Goal: Complete application form

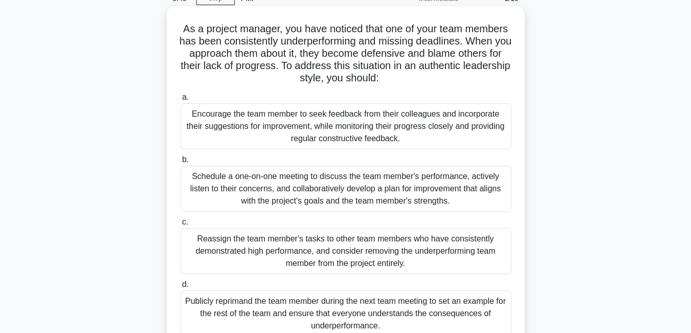
scroll to position [102, 0]
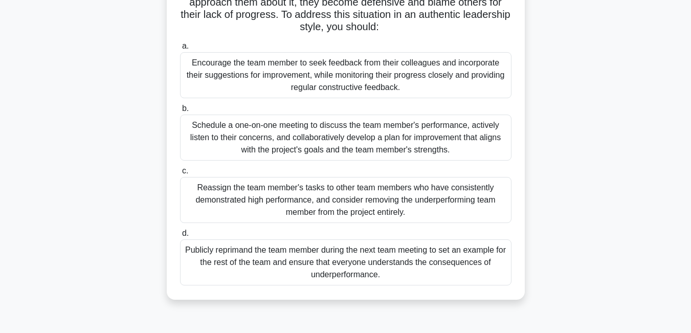
click at [426, 124] on div "Schedule a one-on-one meeting to discuss the team member's performance, activel…" at bounding box center [346, 138] width 332 height 46
click at [180, 112] on input "b. Schedule a one-on-one meeting to discuss the team member's performance, acti…" at bounding box center [180, 108] width 0 height 7
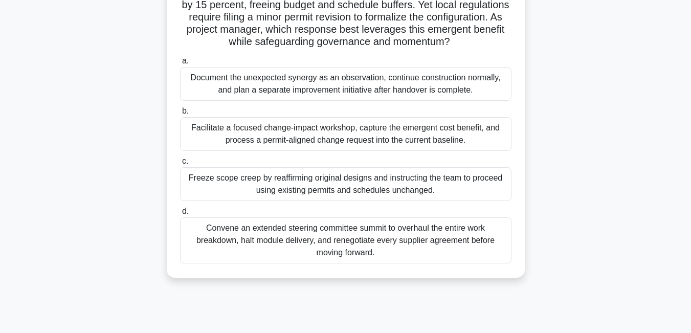
scroll to position [21, 0]
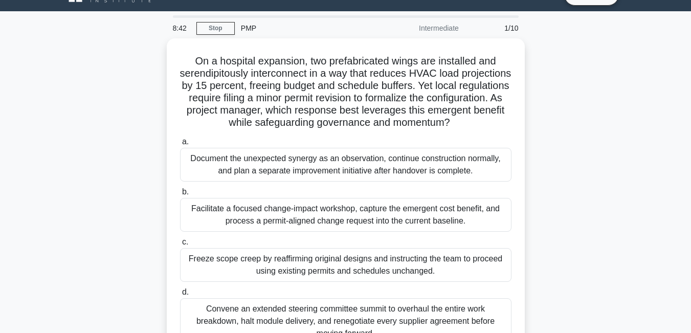
click at [426, 124] on div "On a hospital expansion, two prefabricated wings are installed and serendipitou…" at bounding box center [346, 198] width 350 height 312
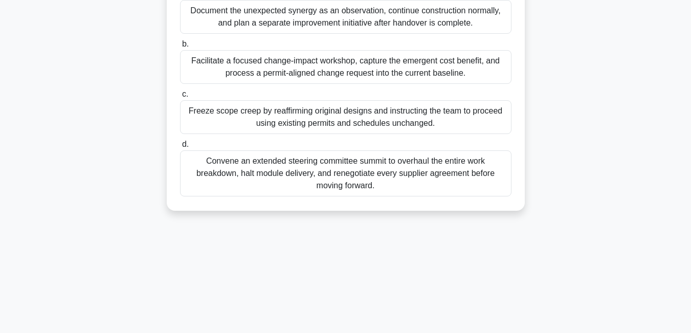
scroll to position [138, 0]
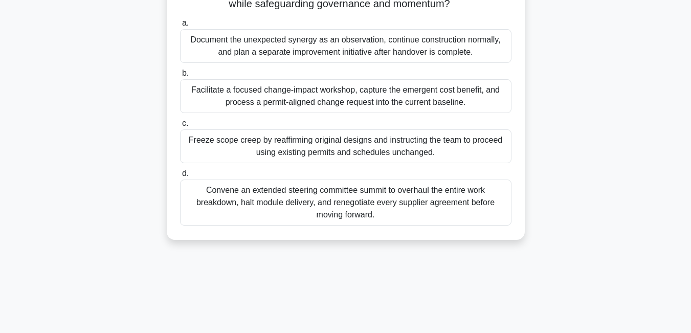
click at [292, 84] on div "Facilitate a focused change-impact workshop, capture the emergent cost benefit,…" at bounding box center [346, 96] width 332 height 34
click at [180, 77] on input "b. Facilitate a focused change-impact workshop, capture the emergent cost benef…" at bounding box center [180, 73] width 0 height 7
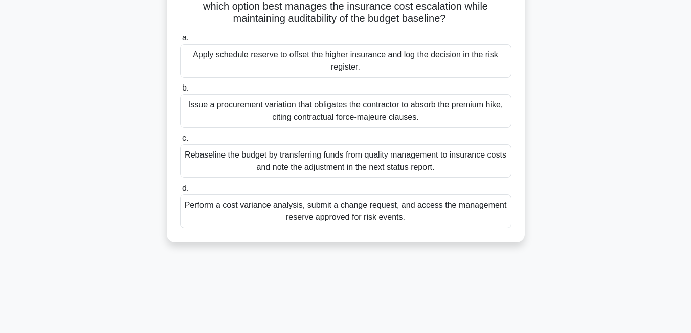
click at [292, 84] on label "b. Issue a procurement variation that obligates the contractor to absorb the pr…" at bounding box center [346, 105] width 332 height 46
click at [180, 85] on input "b. Issue a procurement variation that obligates the contractor to absorb the pr…" at bounding box center [180, 88] width 0 height 7
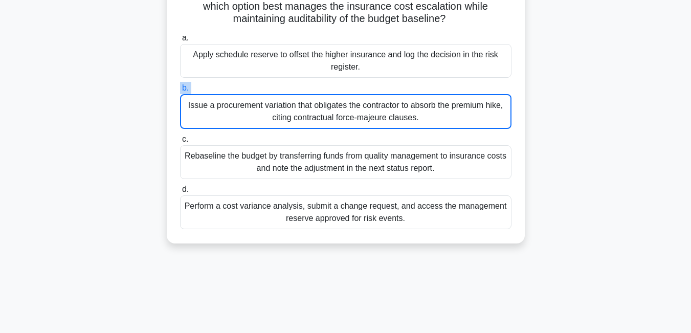
click at [292, 84] on label "b. Issue a procurement variation that obligates the contractor to absorb the pr…" at bounding box center [346, 105] width 332 height 47
click at [180, 85] on input "b. Issue a procurement variation that obligates the contractor to absorb the pr…" at bounding box center [180, 88] width 0 height 7
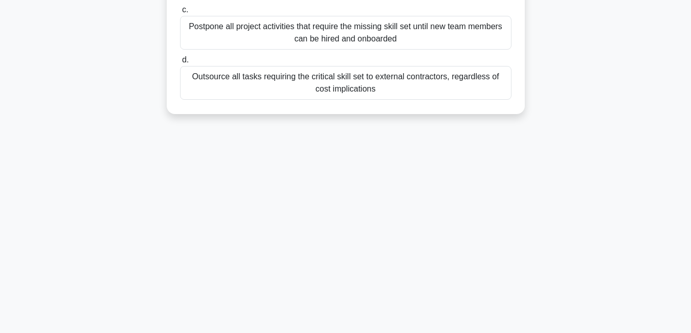
scroll to position [154, 0]
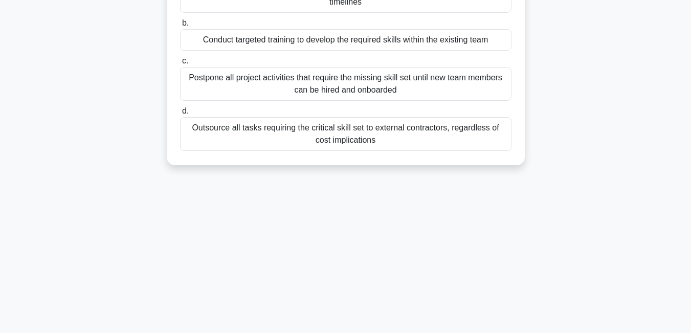
click at [292, 84] on div "Postpone all project activities that require the missing skill set until new te…" at bounding box center [346, 84] width 332 height 34
click at [180, 64] on input "c. Postpone all project activities that require the missing skill set until new…" at bounding box center [180, 61] width 0 height 7
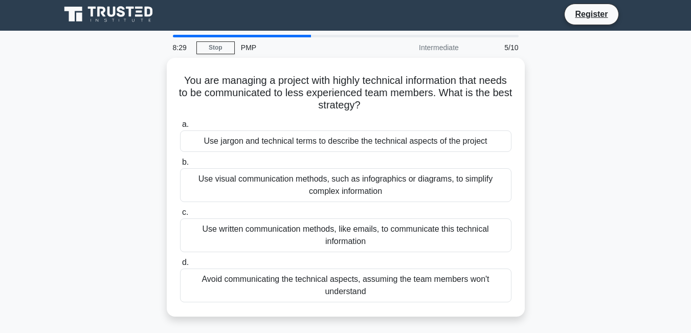
scroll to position [0, 0]
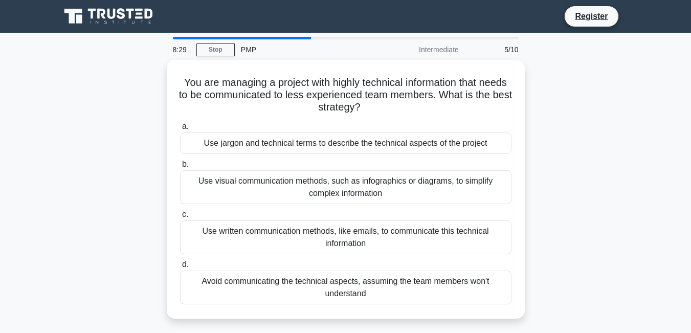
click at [292, 84] on h5 "You are managing a project with highly technical information that needs to be c…" at bounding box center [346, 95] width 334 height 38
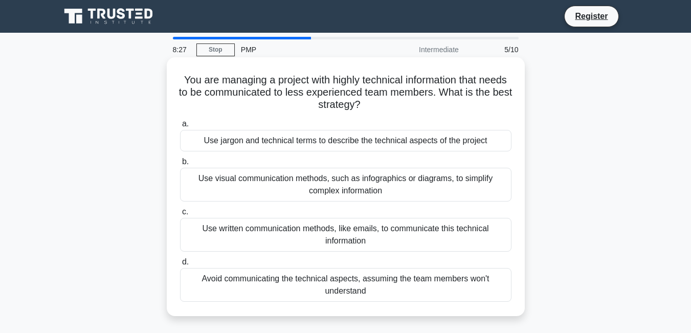
click at [256, 237] on div "Use written communication methods, like emails, to communicate this technical i…" at bounding box center [346, 235] width 332 height 34
click at [180, 215] on input "c. Use written communication methods, like emails, to communicate this technica…" at bounding box center [180, 212] width 0 height 7
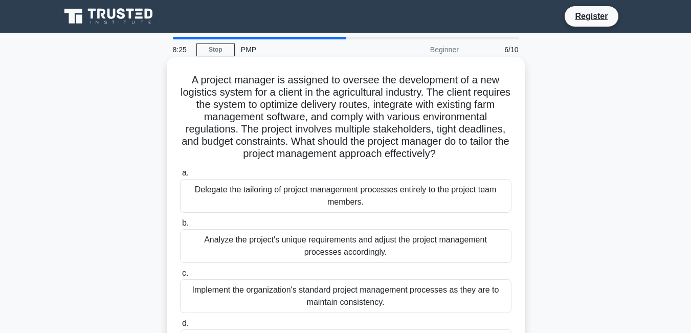
click at [284, 183] on div "Delegate the tailoring of project management processes entirely to the project …" at bounding box center [346, 196] width 332 height 34
click at [180, 177] on input "a. Delegate the tailoring of project management processes entirely to the proje…" at bounding box center [180, 173] width 0 height 7
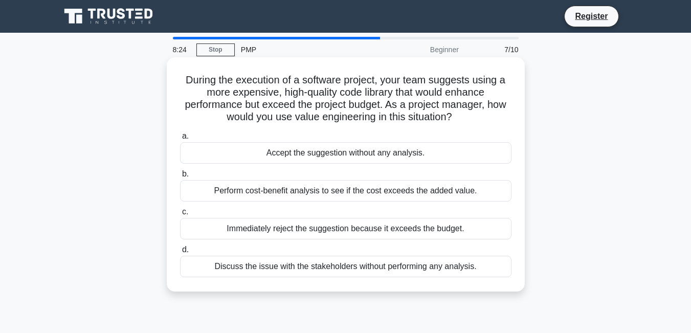
click at [281, 230] on div "Immediately reject the suggestion because it exceeds the budget." at bounding box center [346, 228] width 332 height 21
click at [180, 215] on input "c. Immediately reject the suggestion because it exceeds the budget." at bounding box center [180, 212] width 0 height 7
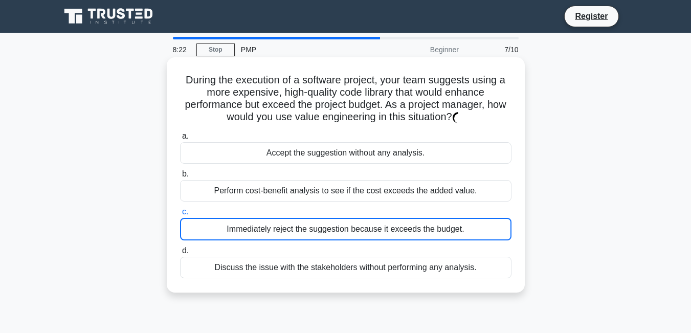
click at [281, 229] on div "Immediately reject the suggestion because it exceeds the budget." at bounding box center [346, 229] width 332 height 23
click at [180, 215] on input "c. Immediately reject the suggestion because it exceeds the budget." at bounding box center [180, 212] width 0 height 7
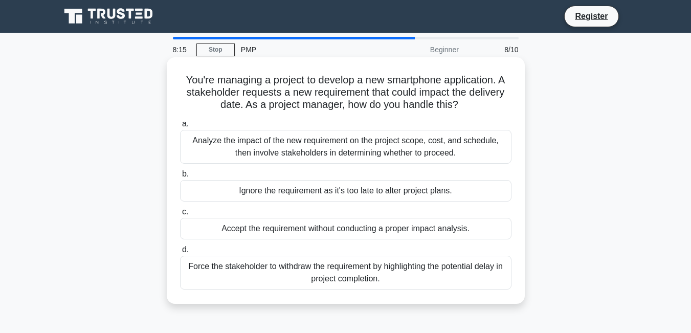
click at [255, 145] on div "Analyze the impact of the new requirement on the project scope, cost, and sched…" at bounding box center [346, 147] width 332 height 34
click at [180, 127] on input "a. Analyze the impact of the new requirement on the project scope, cost, and sc…" at bounding box center [180, 124] width 0 height 7
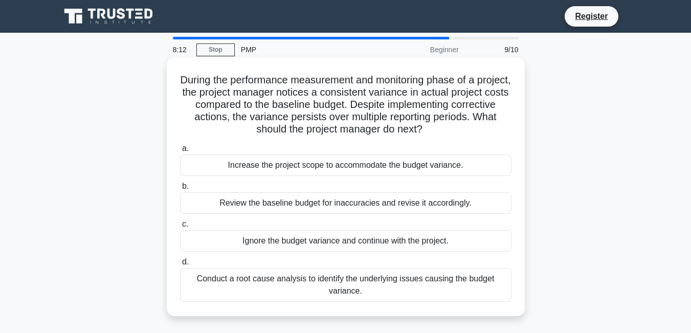
click at [250, 212] on div "Review the baseline budget for inaccuracies and revise it accordingly." at bounding box center [346, 202] width 332 height 21
click at [180, 190] on input "b. Review the baseline budget for inaccuracies and revise it accordingly." at bounding box center [180, 186] width 0 height 7
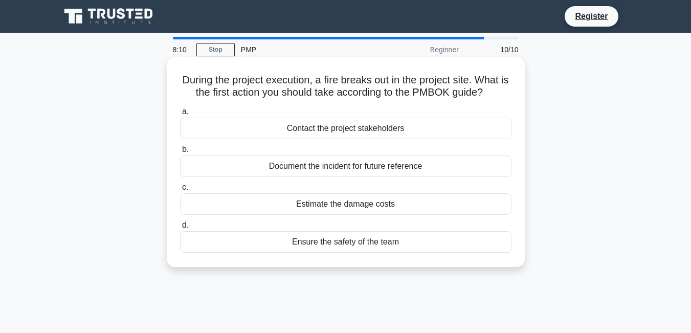
click at [303, 171] on div "Document the incident for future reference" at bounding box center [346, 166] width 332 height 21
click at [180, 153] on input "b. Document the incident for future reference" at bounding box center [180, 149] width 0 height 7
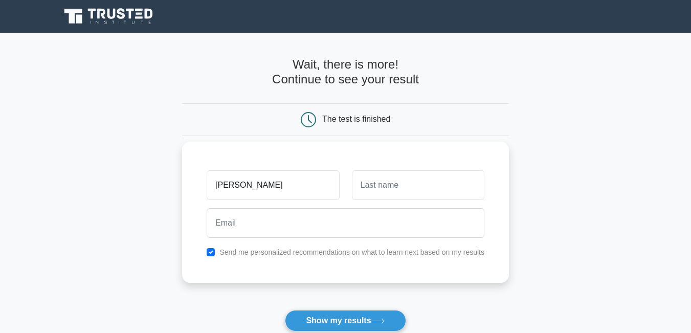
type input "[PERSON_NAME]"
click at [395, 187] on input "text" at bounding box center [418, 185] width 133 height 30
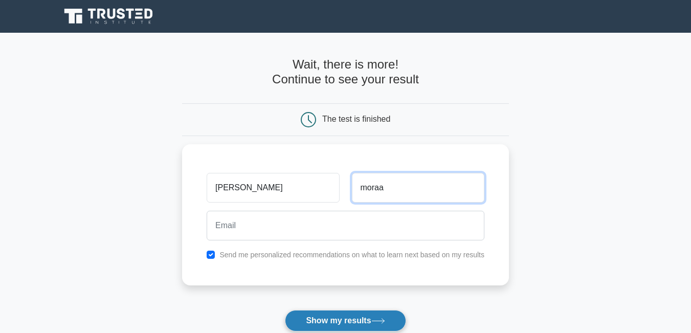
type input "moraa"
click at [356, 327] on button "Show my results" at bounding box center [345, 320] width 121 height 21
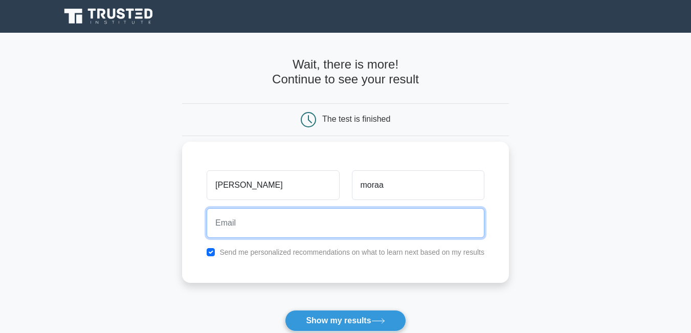
click at [303, 230] on input "email" at bounding box center [346, 223] width 278 height 30
type input "[PERSON_NAME]@moraa2012"
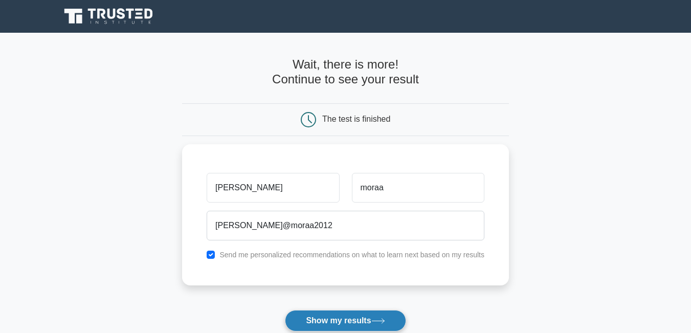
click at [317, 319] on button "Show my results" at bounding box center [345, 320] width 121 height 21
